Goal: Information Seeking & Learning: Learn about a topic

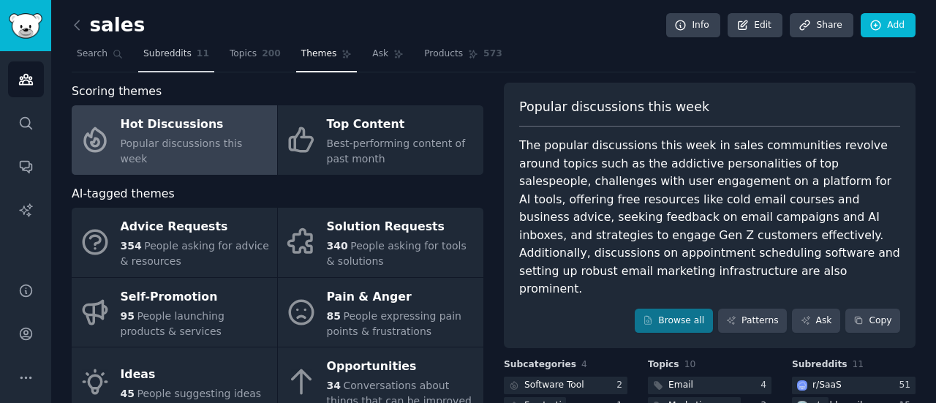
click at [164, 56] on span "Subreddits" at bounding box center [167, 54] width 48 height 13
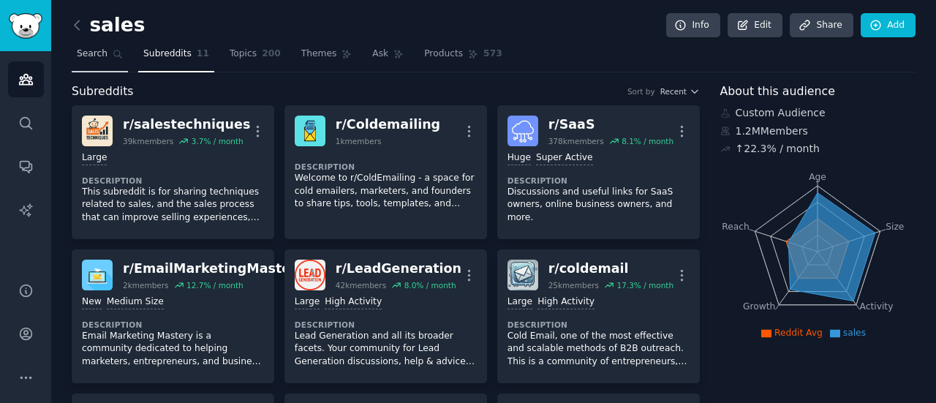
click at [102, 53] on span "Search" at bounding box center [92, 54] width 31 height 13
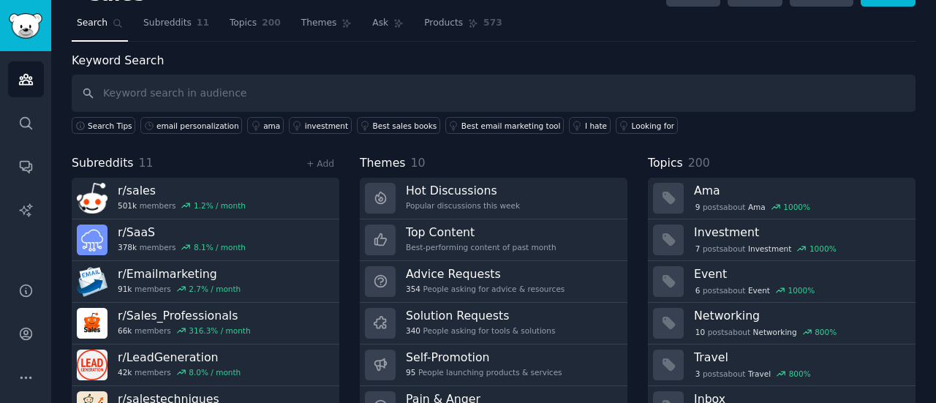
scroll to position [98, 0]
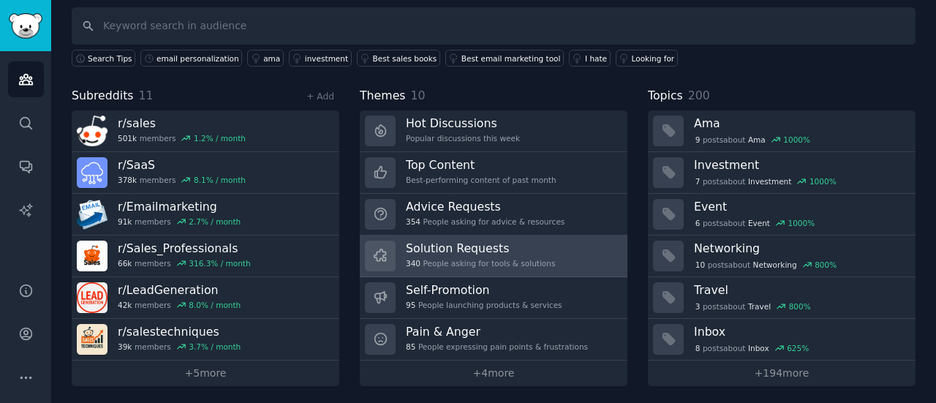
click at [426, 265] on div "340 People asking for tools & solutions" at bounding box center [480, 263] width 149 height 10
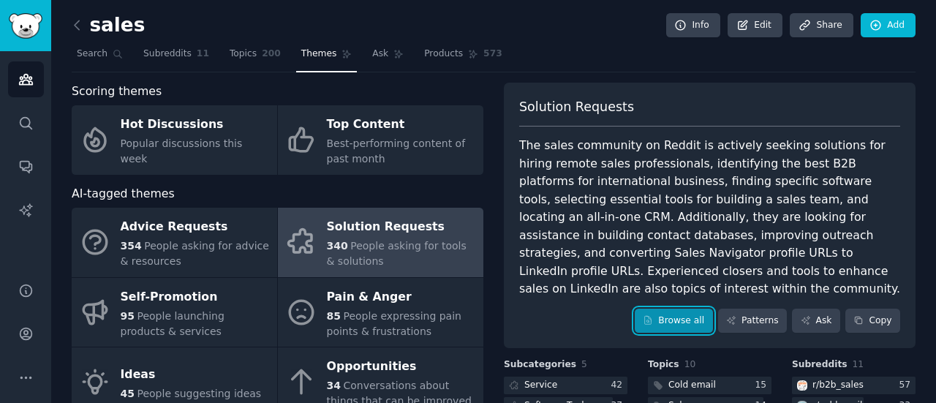
click at [653, 315] on icon at bounding box center [648, 320] width 10 height 10
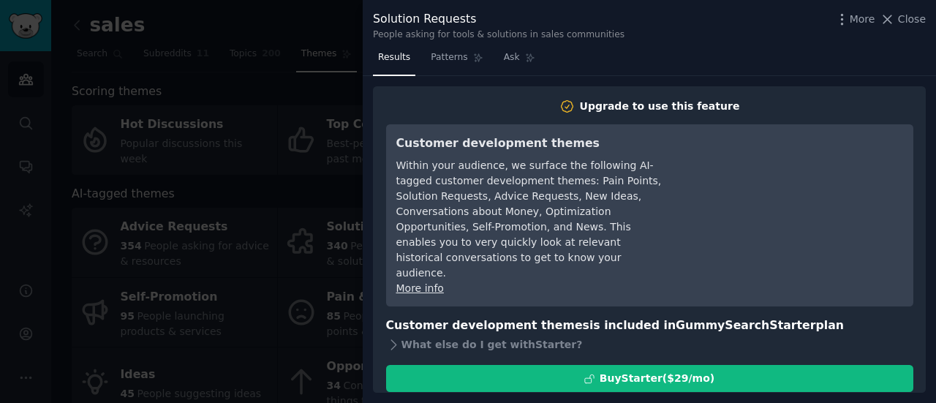
scroll to position [19, 0]
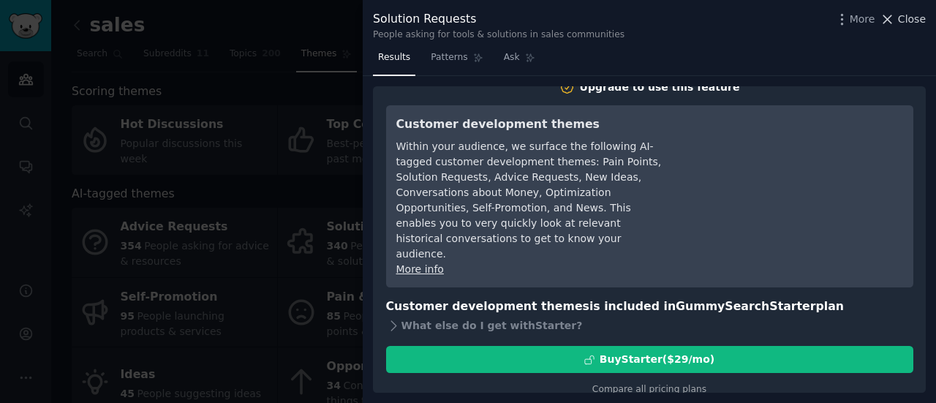
click at [917, 12] on span "Close" at bounding box center [912, 19] width 28 height 15
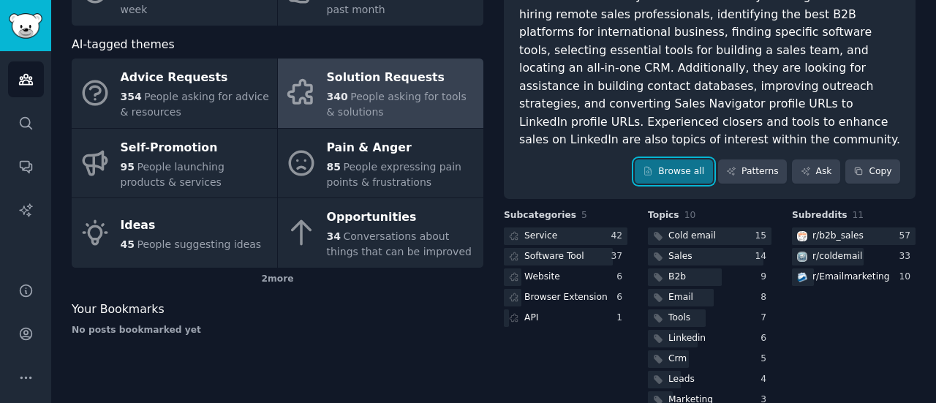
scroll to position [178, 0]
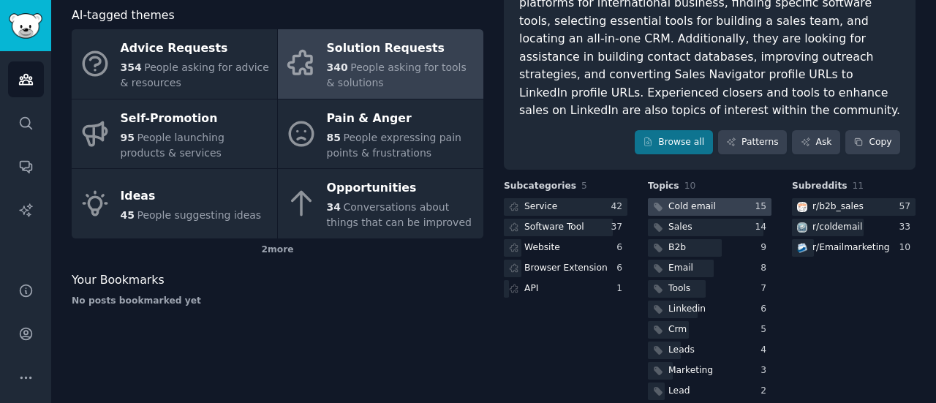
click at [691, 198] on div "Cold email" at bounding box center [683, 207] width 70 height 18
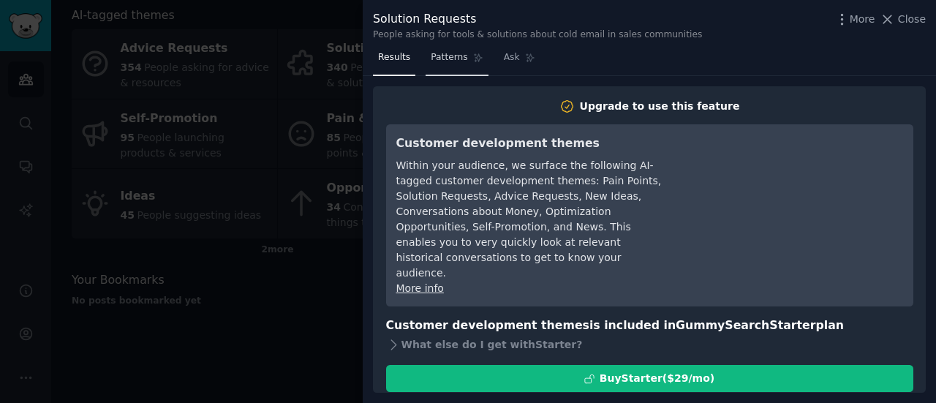
click at [447, 55] on span "Patterns" at bounding box center [449, 57] width 37 height 13
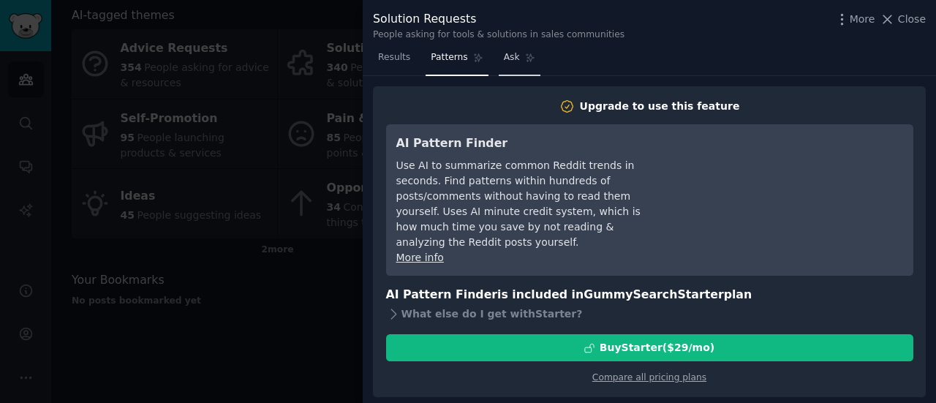
click at [504, 55] on span "Ask" at bounding box center [512, 57] width 16 height 13
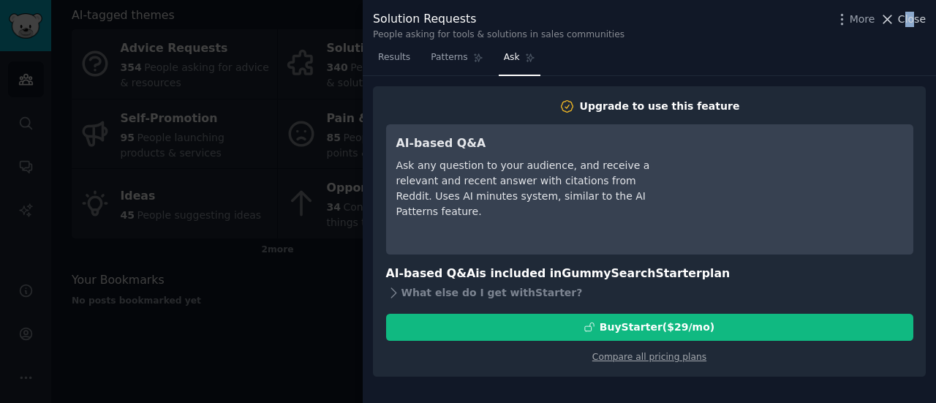
drag, startPoint x: 914, startPoint y: 11, endPoint x: 902, endPoint y: 14, distance: 12.1
click at [902, 14] on div "More Close" at bounding box center [879, 19] width 91 height 18
click at [902, 14] on span "Close" at bounding box center [912, 19] width 28 height 15
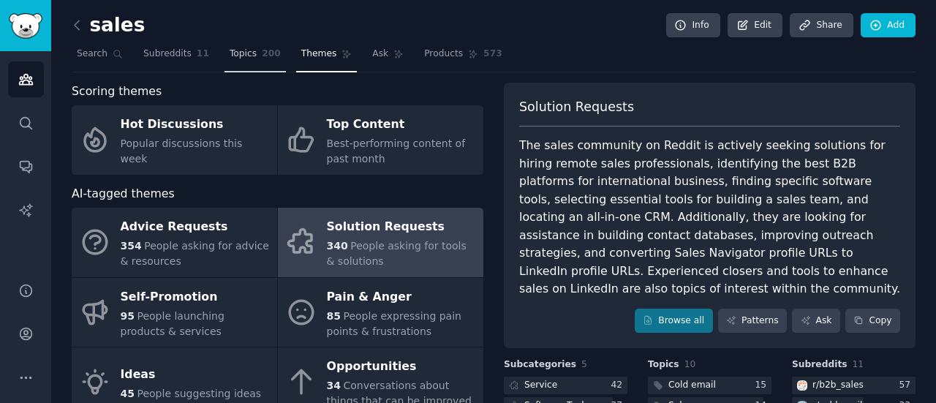
click at [262, 48] on span "200" at bounding box center [271, 54] width 19 height 13
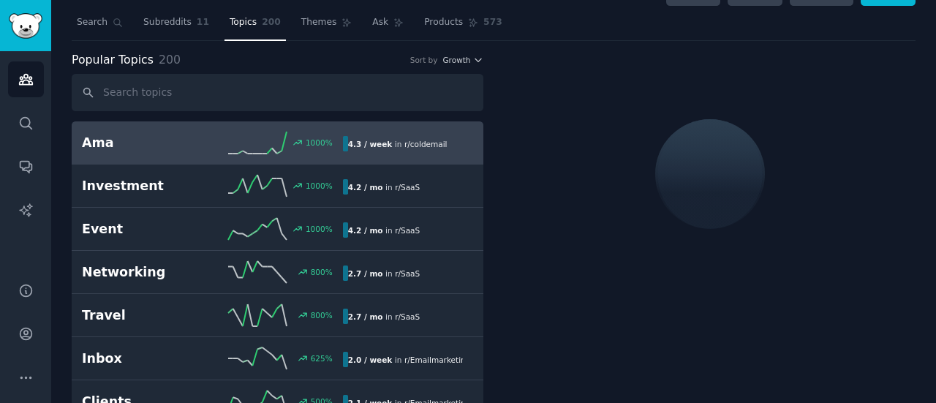
scroll to position [32, 0]
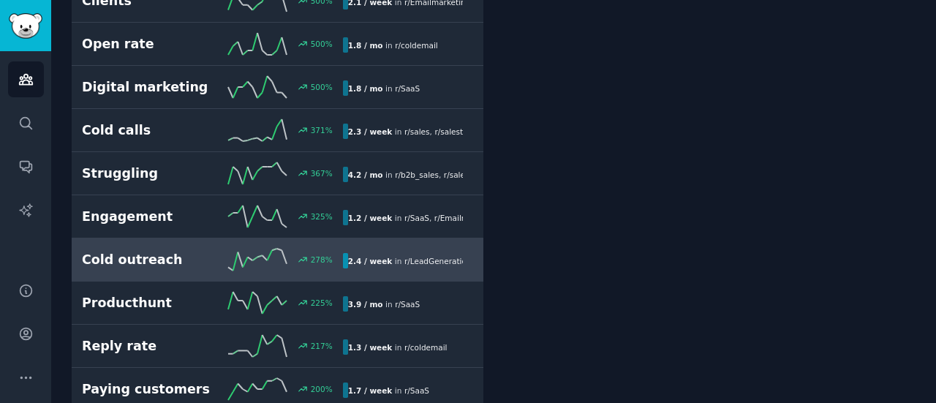
click at [173, 252] on h2 "Cold outreach" at bounding box center [147, 260] width 130 height 18
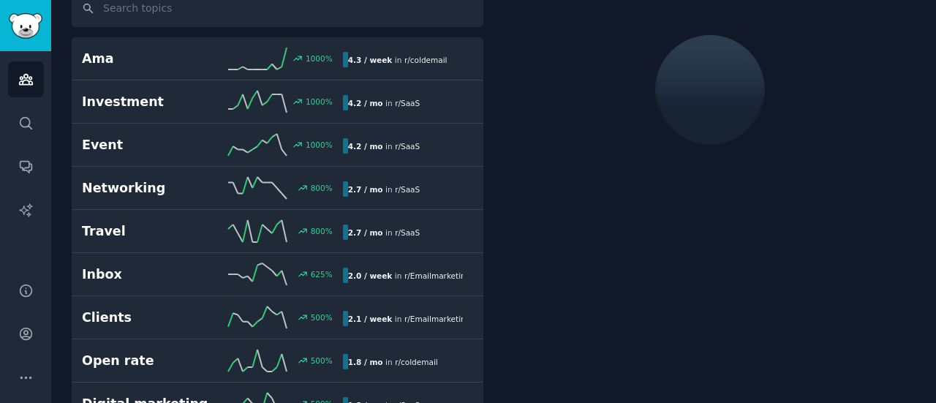
scroll to position [81, 0]
